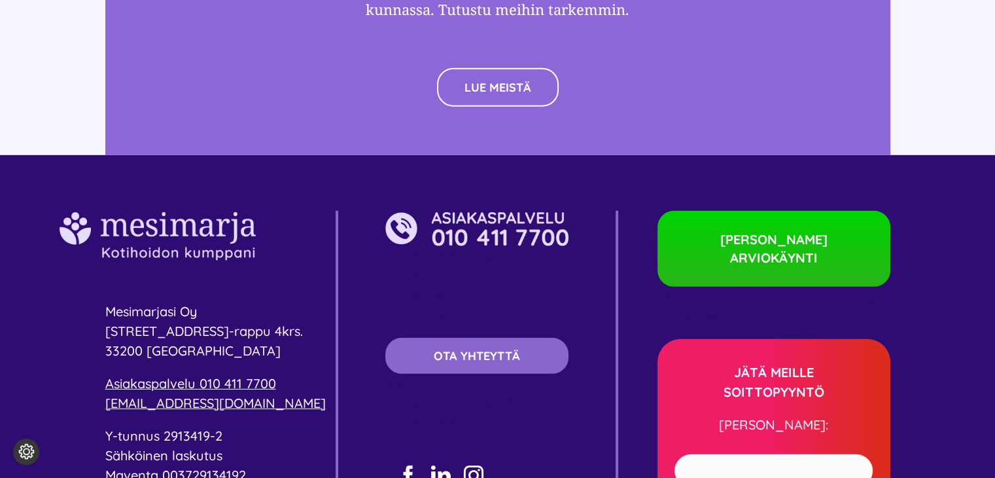
scroll to position [3778, 0]
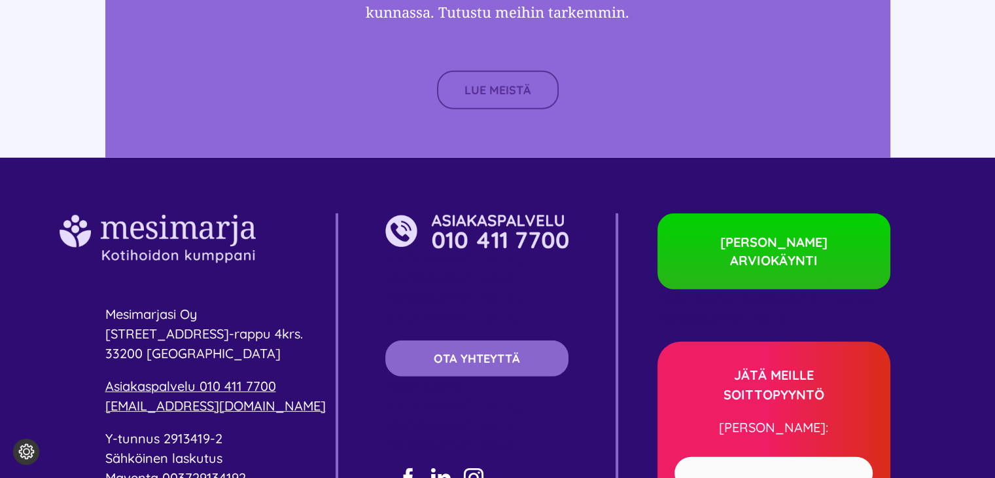
click at [481, 83] on span "LUE MEISTÄ" at bounding box center [497, 90] width 67 height 14
